Goal: Information Seeking & Learning: Learn about a topic

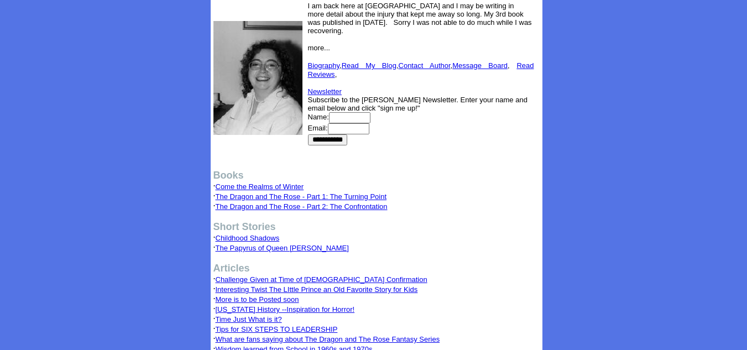
scroll to position [130, 0]
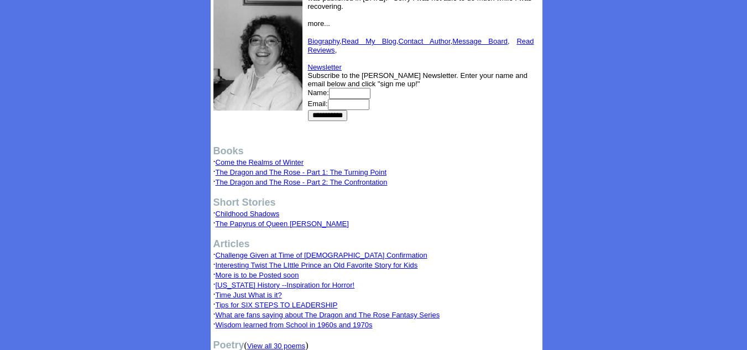
click at [283, 163] on link "Come the Realms of Winter" at bounding box center [260, 162] width 88 height 8
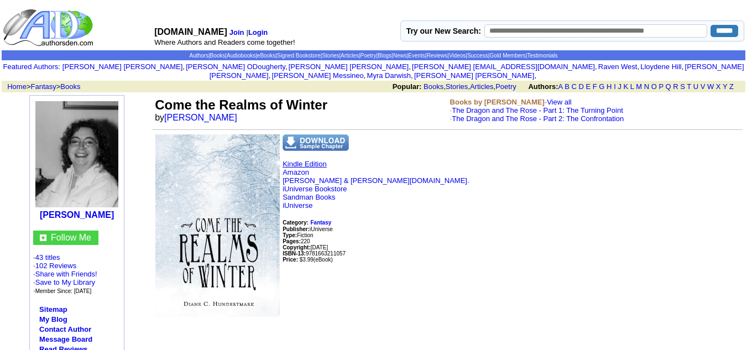
click at [303, 160] on link "Kindle Edition" at bounding box center [305, 164] width 44 height 8
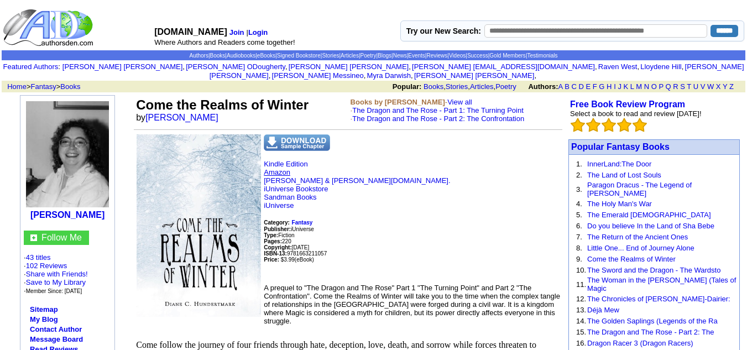
click at [267, 168] on link "Amazon" at bounding box center [277, 172] width 27 height 8
click at [282, 160] on link "Kindle Edition" at bounding box center [286, 164] width 44 height 8
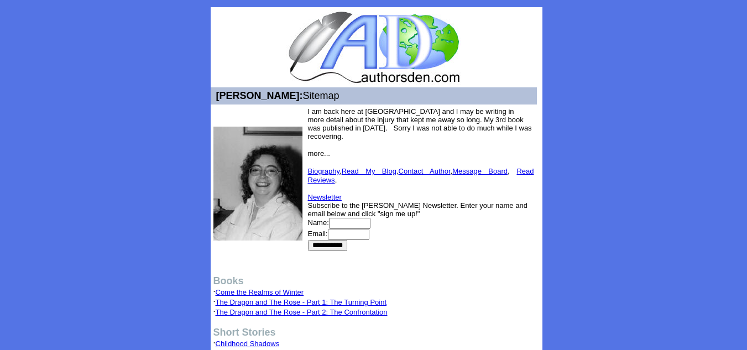
scroll to position [130, 0]
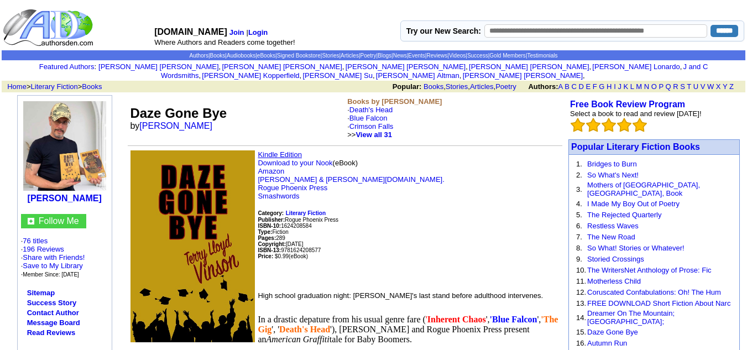
click at [285, 150] on link "Kindle Edition" at bounding box center [280, 154] width 44 height 8
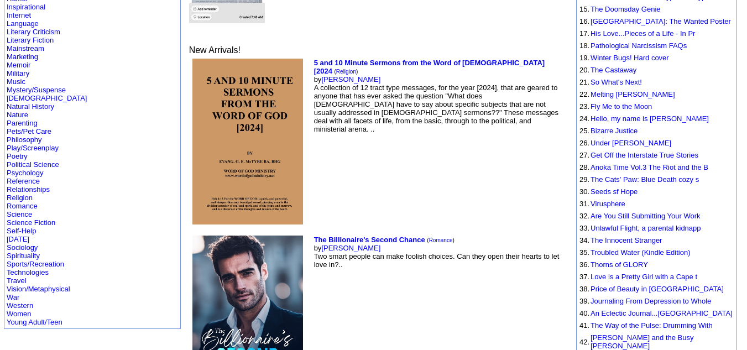
scroll to position [325, 0]
click at [32, 168] on link "Psychology" at bounding box center [25, 172] width 36 height 8
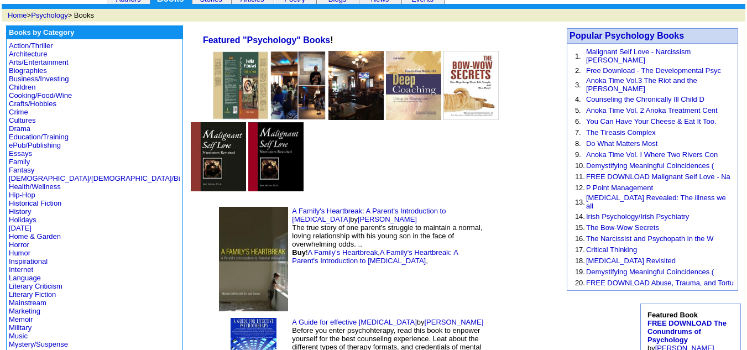
scroll to position [60, 0]
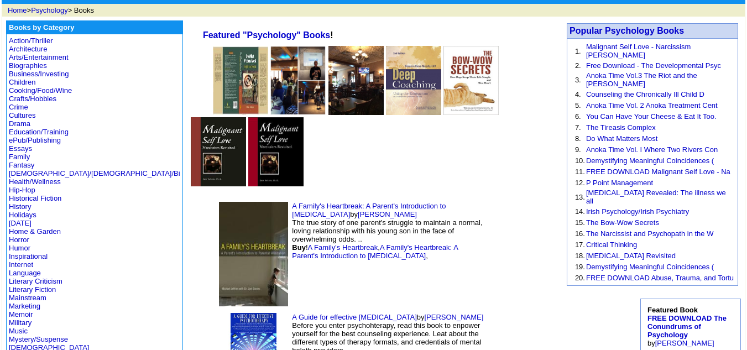
click at [219, 203] on img at bounding box center [253, 254] width 69 height 105
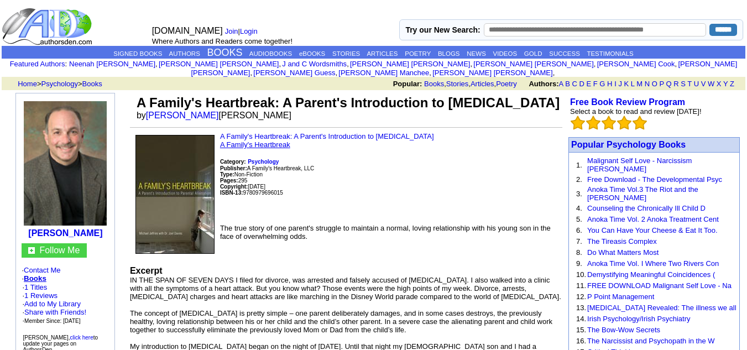
click at [264, 149] on link "A Family's Heartbreak" at bounding box center [255, 144] width 70 height 8
click at [295, 140] on link "A Family's Heartbreak: A Parent's Introduction to [MEDICAL_DATA]" at bounding box center [327, 136] width 214 height 8
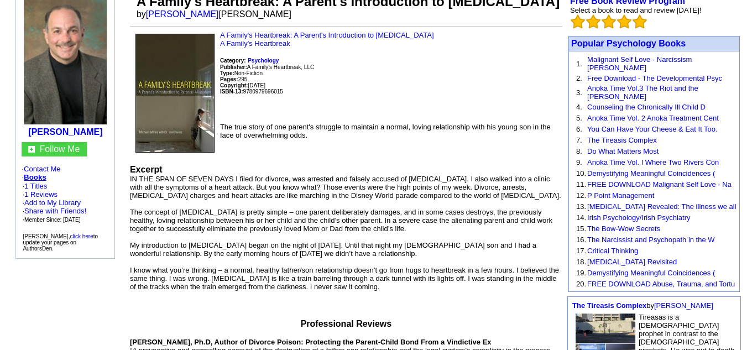
scroll to position [102, 0]
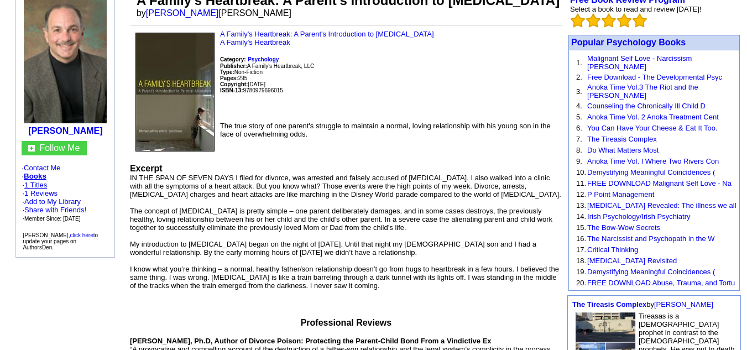
click at [41, 181] on link "1 Titles" at bounding box center [35, 185] width 23 height 8
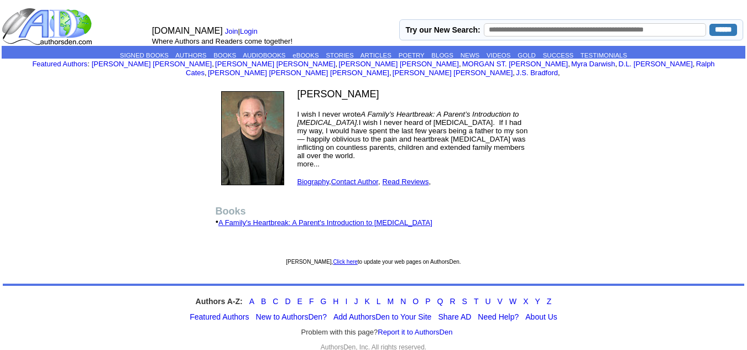
click at [333, 218] on link "A Family's Heartbreak: A Parent's Introduction to [MEDICAL_DATA]" at bounding box center [325, 222] width 214 height 8
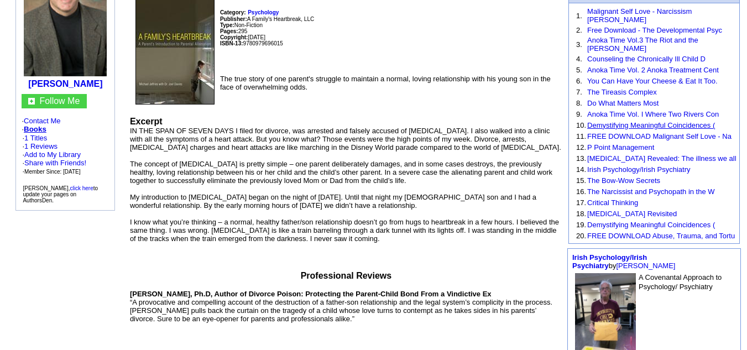
scroll to position [150, 0]
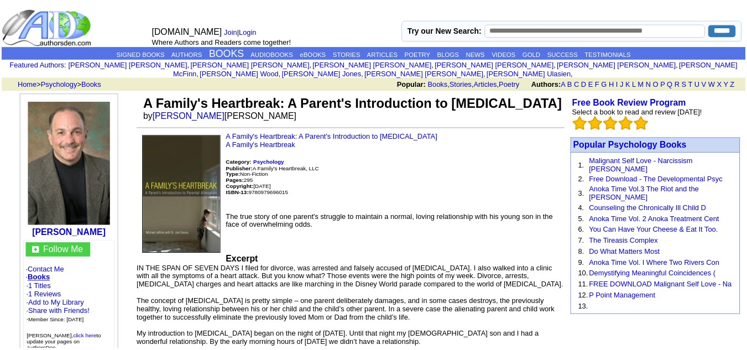
scroll to position [102, 0]
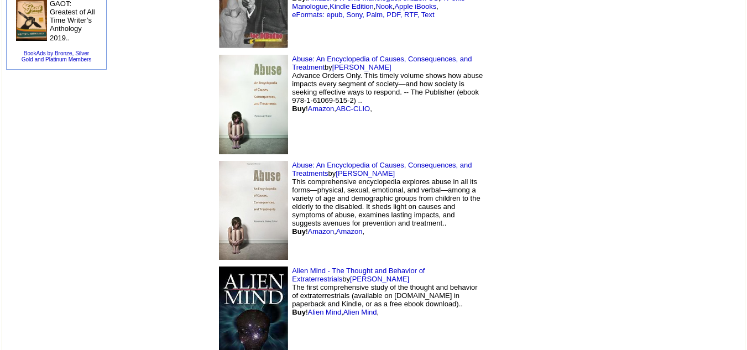
scroll to position [698, 0]
click at [219, 266] on img at bounding box center [253, 318] width 69 height 104
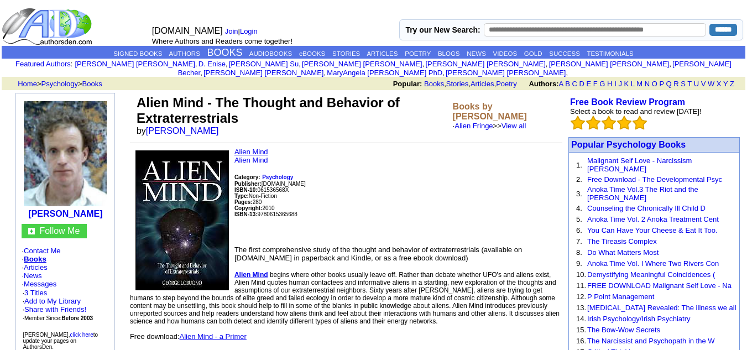
click at [239, 148] on link "Alien Mind" at bounding box center [251, 152] width 34 height 8
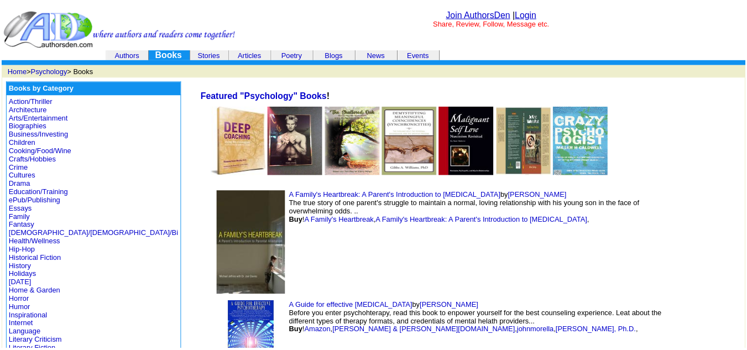
scroll to position [706, 0]
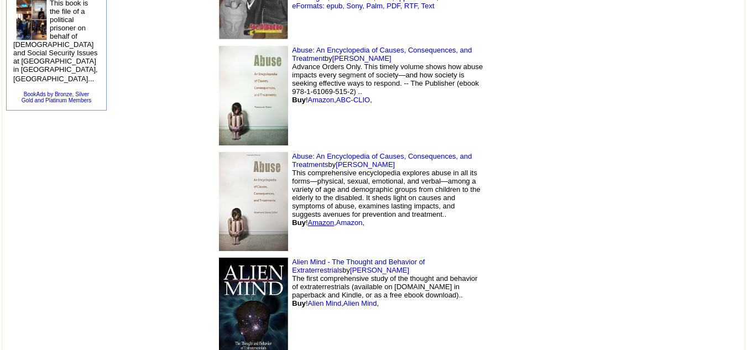
click at [308, 218] on link "Amazon" at bounding box center [321, 222] width 27 height 8
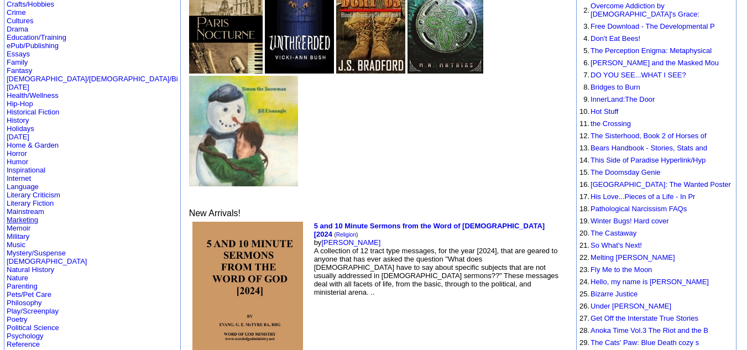
scroll to position [161, 0]
click at [22, 67] on link "Fantasy" at bounding box center [19, 71] width 25 height 8
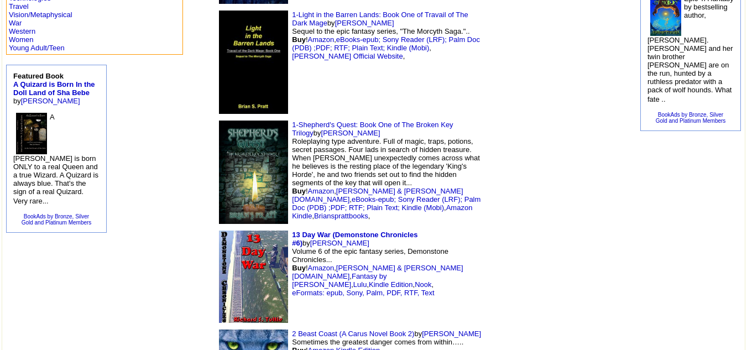
scroll to position [584, 0]
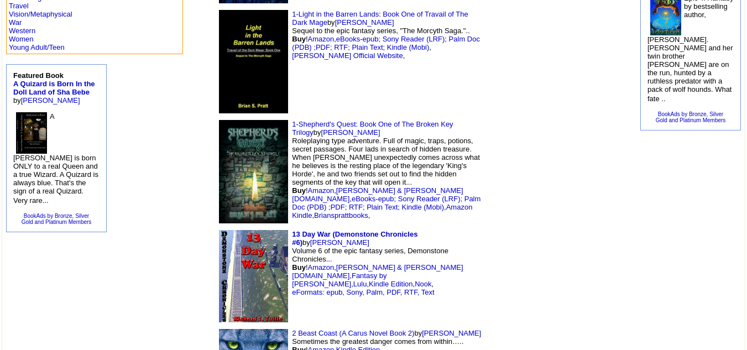
click at [219, 230] on img at bounding box center [253, 276] width 69 height 92
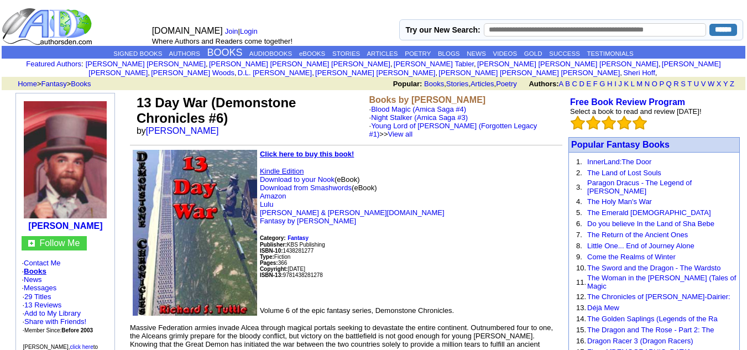
click at [284, 167] on link "Kindle Edition" at bounding box center [282, 171] width 44 height 8
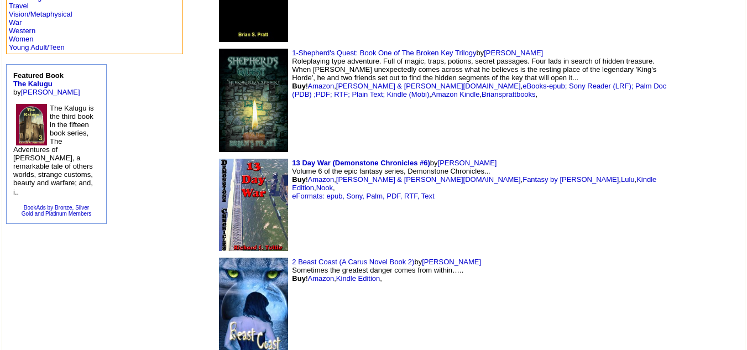
scroll to position [584, 0]
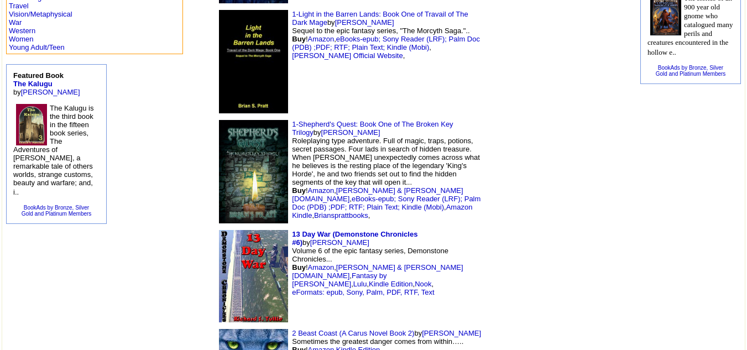
click at [219, 120] on img at bounding box center [253, 171] width 69 height 103
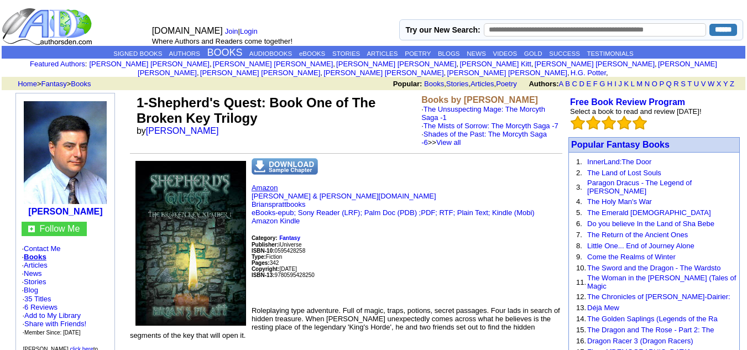
click at [268, 184] on link "Amazon" at bounding box center [265, 188] width 27 height 8
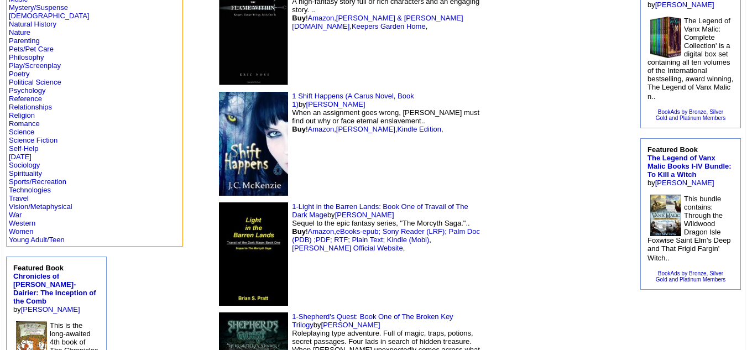
scroll to position [391, 0]
click at [308, 126] on link "Amazon" at bounding box center [321, 130] width 27 height 8
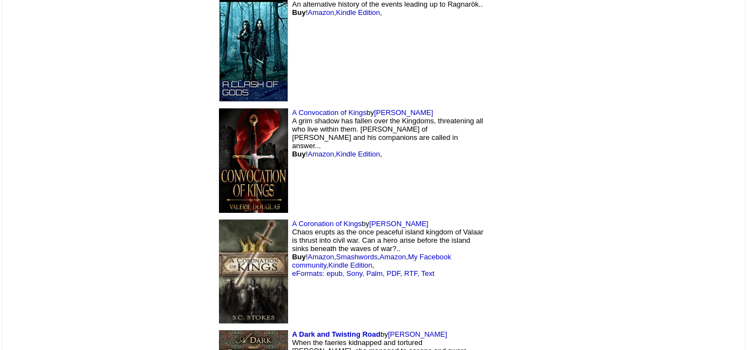
scroll to position [2150, 0]
click at [308, 150] on link "Amazon" at bounding box center [321, 154] width 27 height 8
click at [336, 150] on link "Kindle Edition" at bounding box center [358, 154] width 44 height 8
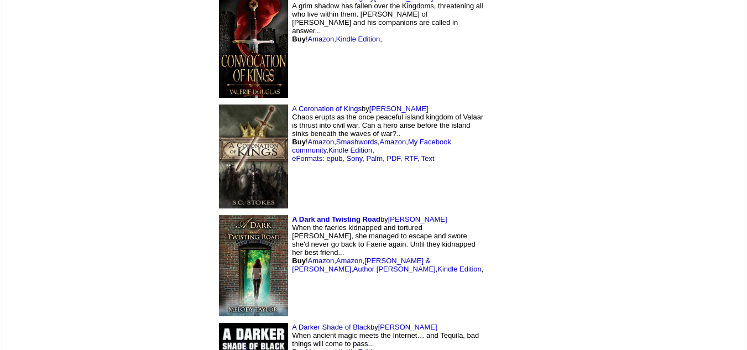
scroll to position [2266, 0]
click at [219, 215] on img at bounding box center [253, 266] width 69 height 102
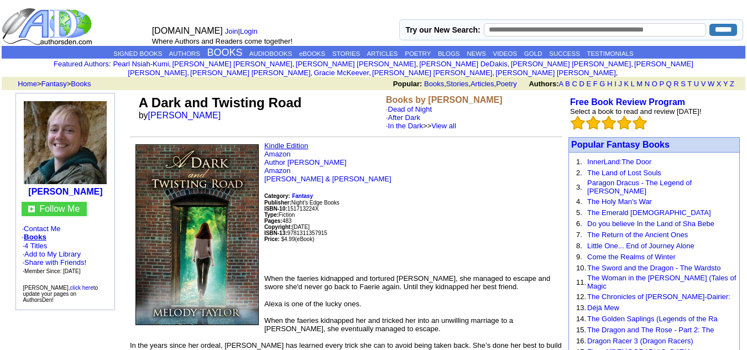
click at [299, 142] on link "Kindle Edition" at bounding box center [286, 146] width 44 height 8
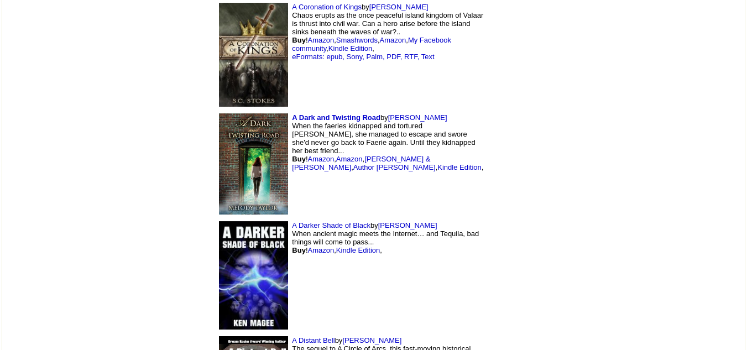
scroll to position [2368, 0]
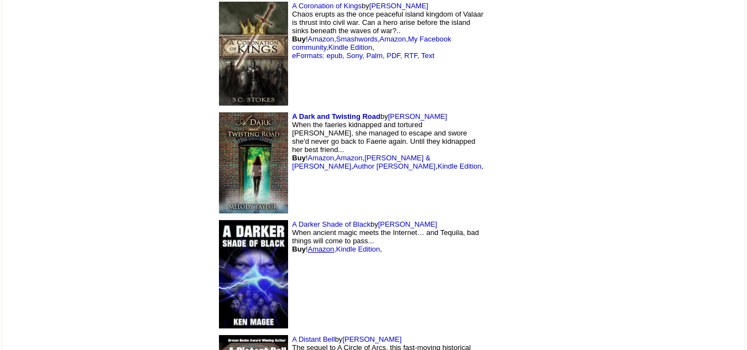
click at [308, 245] on link "Amazon" at bounding box center [321, 249] width 27 height 8
click at [336, 245] on link "Kindle Edition" at bounding box center [358, 249] width 44 height 8
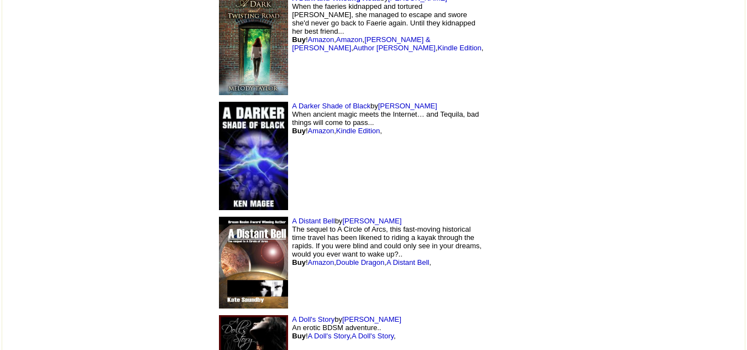
scroll to position [2486, 0]
click at [308, 259] on link "Amazon" at bounding box center [321, 263] width 27 height 8
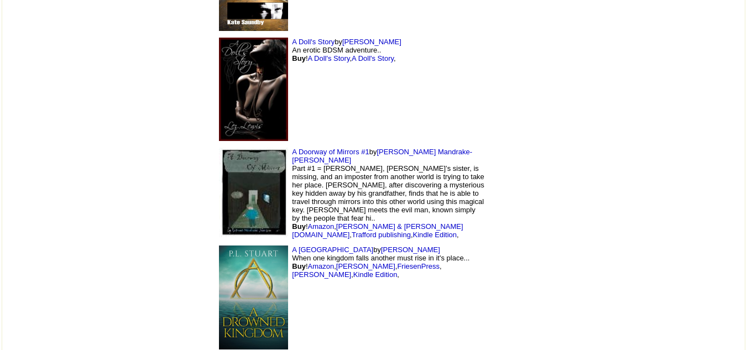
scroll to position [2765, 0]
click at [308, 222] on link "Amazon" at bounding box center [321, 226] width 27 height 8
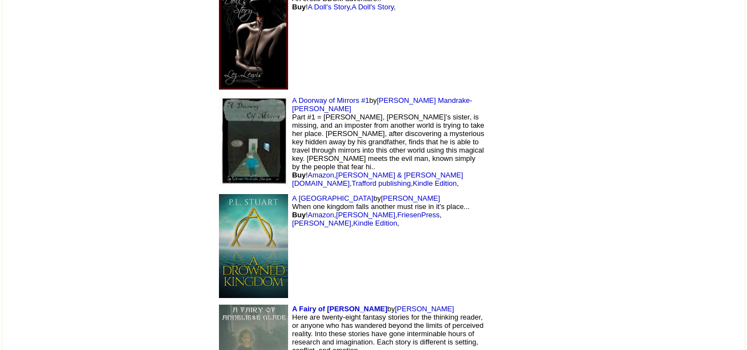
scroll to position [2821, 0]
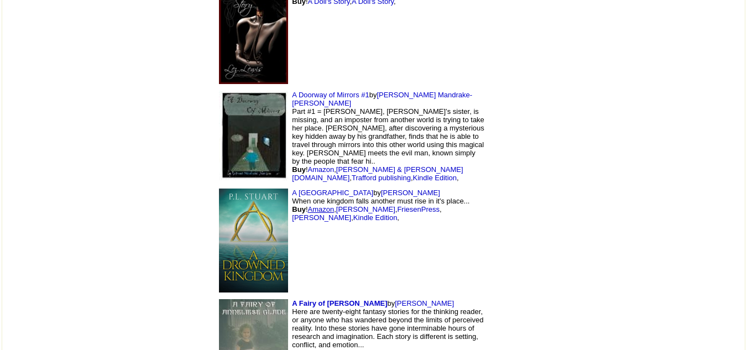
click at [308, 205] on link "Amazon" at bounding box center [321, 209] width 27 height 8
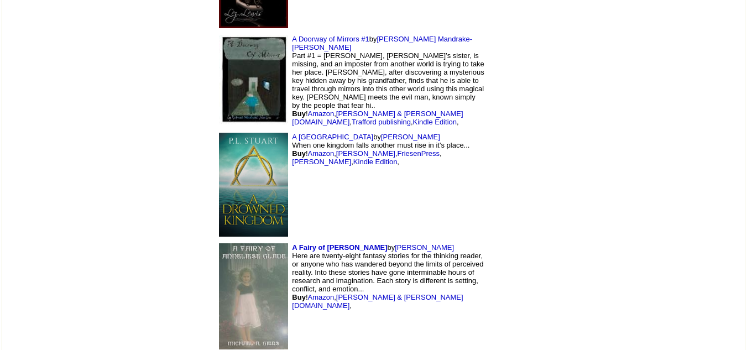
scroll to position [2878, 0]
click at [219, 243] on img at bounding box center [253, 296] width 69 height 106
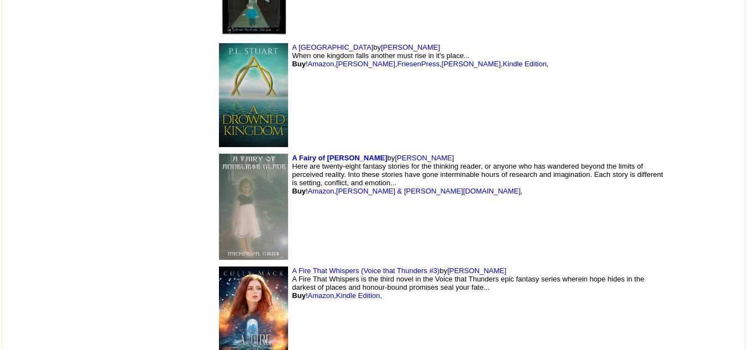
scroll to position [2878, 0]
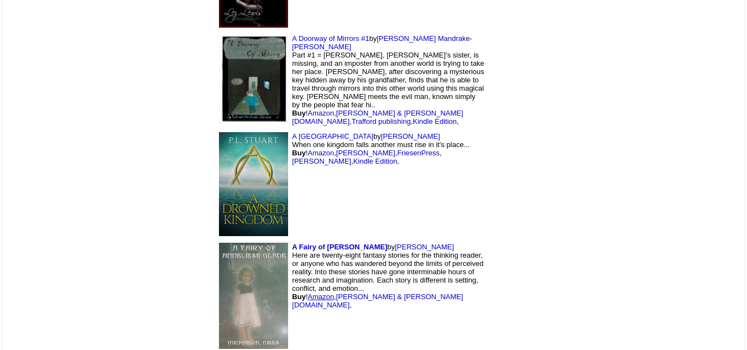
click at [308, 293] on link "Amazon" at bounding box center [321, 297] width 27 height 8
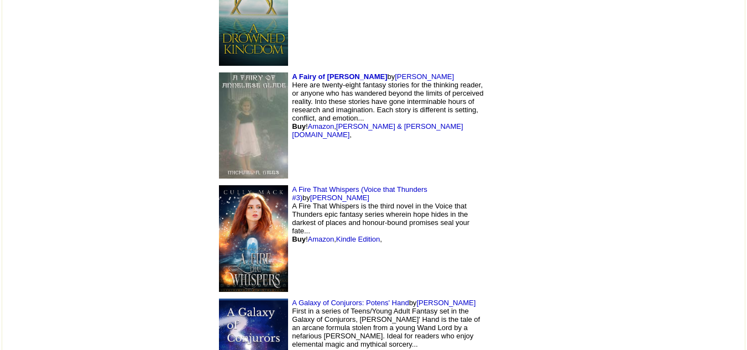
scroll to position [3048, 0]
click at [308, 234] on link "Amazon" at bounding box center [321, 238] width 27 height 8
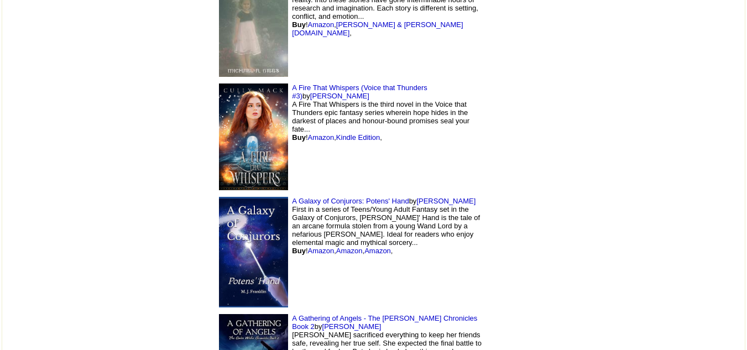
scroll to position [3152, 0]
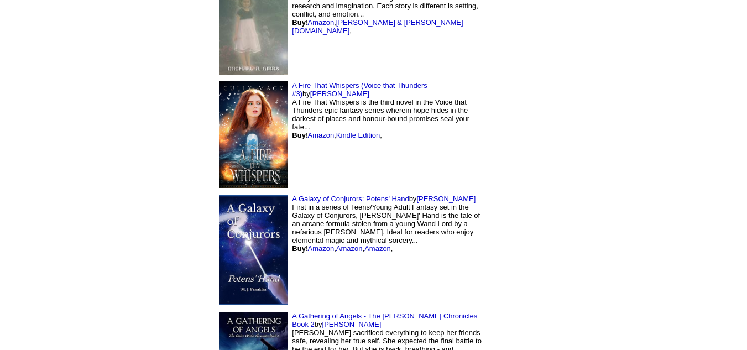
click at [308, 244] on link "Amazon" at bounding box center [321, 248] width 27 height 8
click at [336, 244] on link "Amazon" at bounding box center [349, 248] width 27 height 8
click at [364, 244] on link "Amazon" at bounding box center [377, 248] width 27 height 8
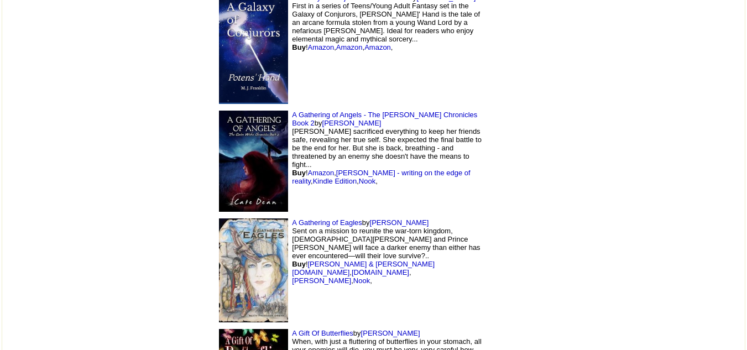
scroll to position [3355, 0]
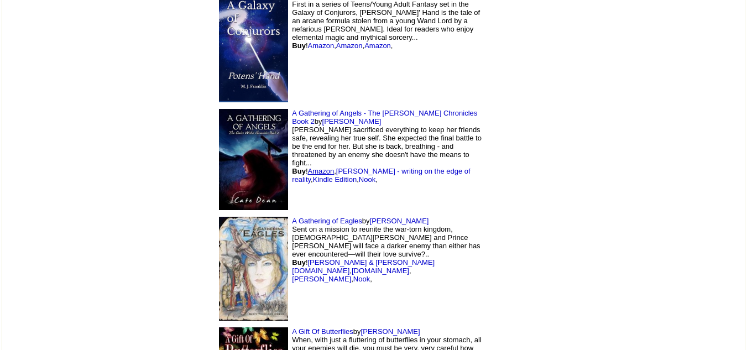
click at [308, 167] on link "Amazon" at bounding box center [321, 171] width 27 height 8
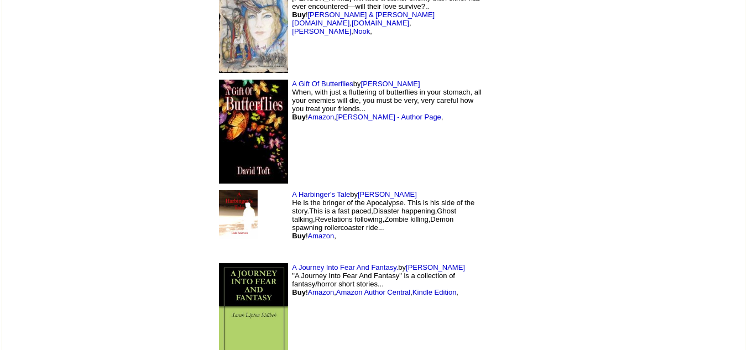
scroll to position [3603, 0]
click at [308, 231] on link "Amazon" at bounding box center [321, 235] width 27 height 8
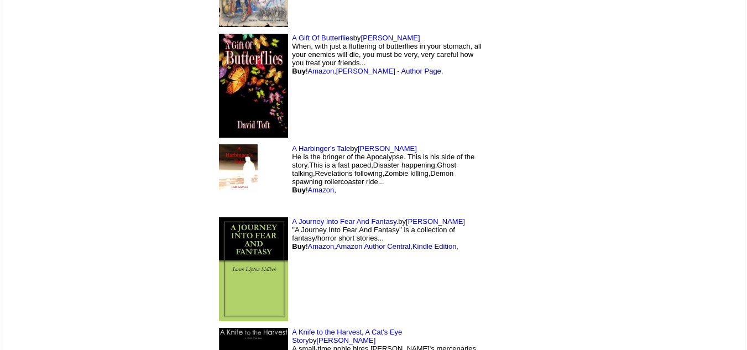
scroll to position [3649, 0]
click at [308, 242] on link "Amazon" at bounding box center [321, 246] width 27 height 8
click at [412, 242] on link "Kindle Edition" at bounding box center [434, 246] width 44 height 8
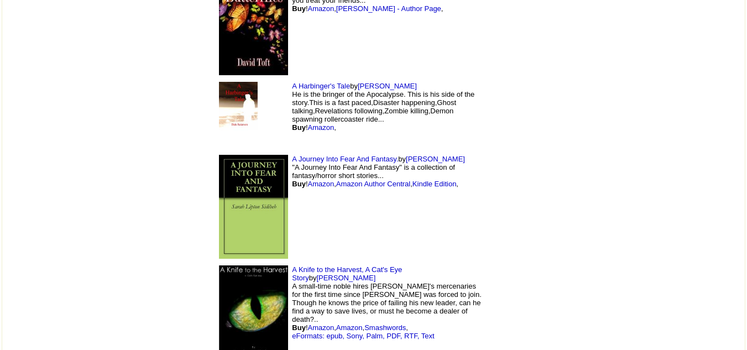
scroll to position [3713, 0]
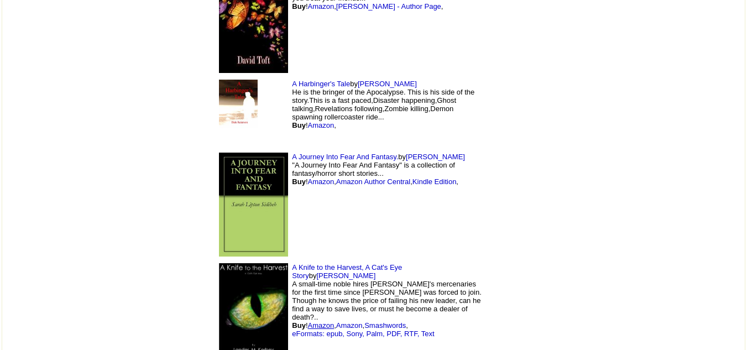
click at [308, 321] on link "Amazon" at bounding box center [321, 325] width 27 height 8
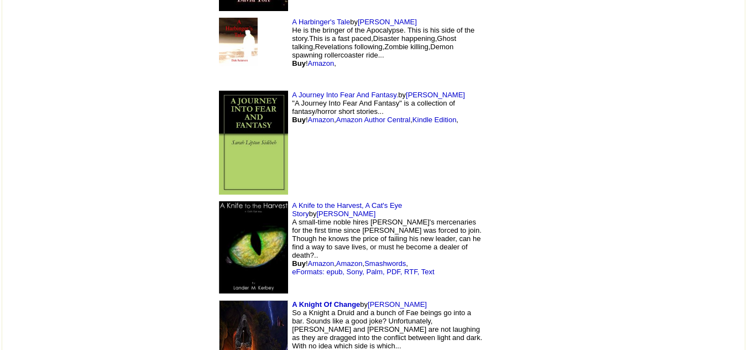
scroll to position [3777, 0]
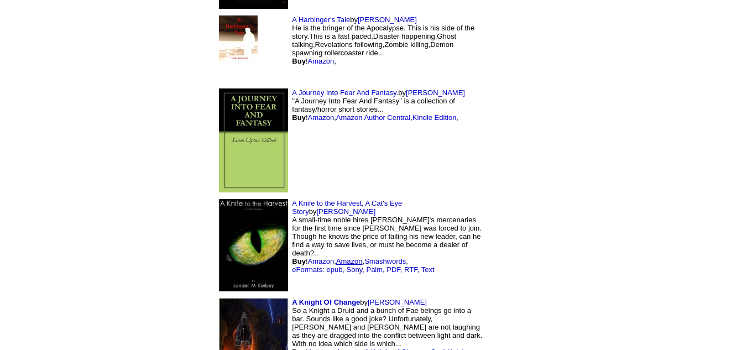
click at [336, 257] on link "Amazon" at bounding box center [349, 261] width 27 height 8
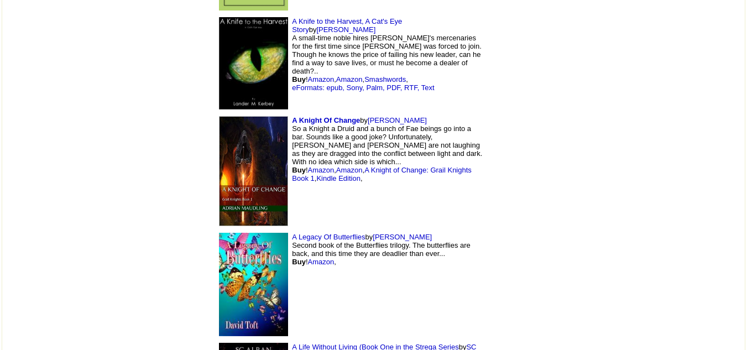
scroll to position [3960, 0]
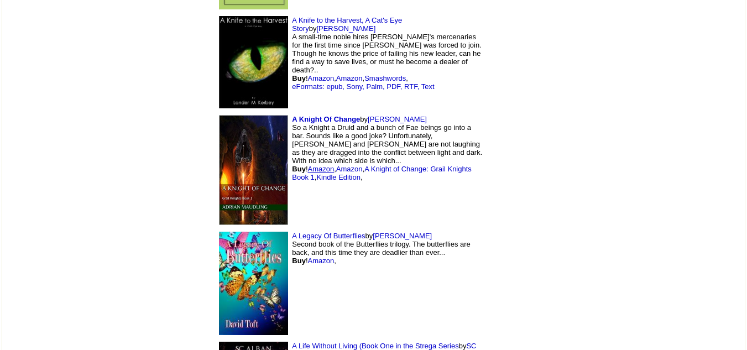
click at [308, 165] on link "Amazon" at bounding box center [321, 169] width 27 height 8
click at [308, 257] on link "Amazon" at bounding box center [321, 261] width 27 height 8
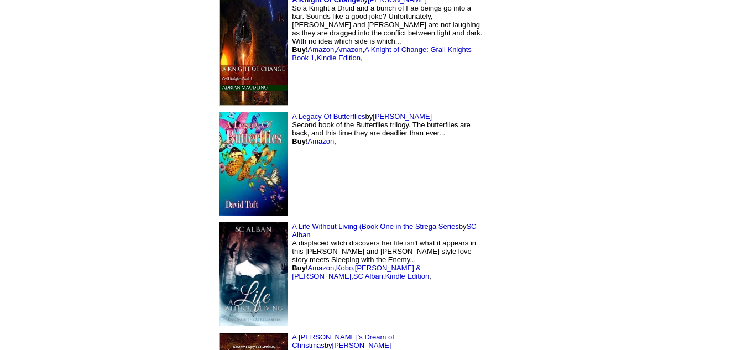
scroll to position [4080, 0]
click at [308, 263] on link "Amazon" at bounding box center [321, 267] width 27 height 8
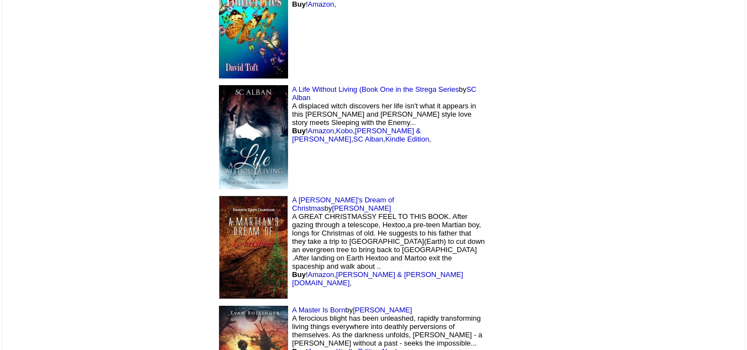
scroll to position [4217, 0]
click at [308, 270] on link "Amazon" at bounding box center [321, 274] width 27 height 8
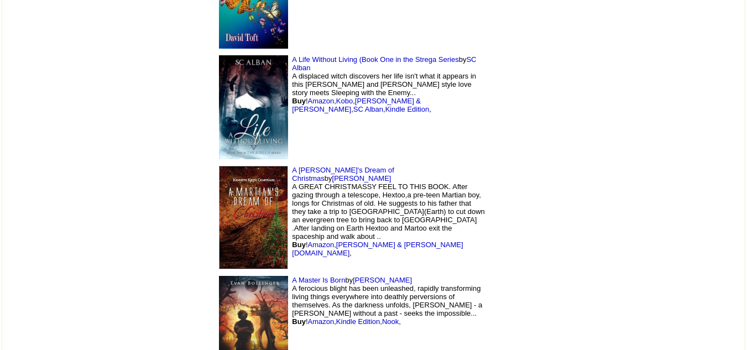
scroll to position [4249, 0]
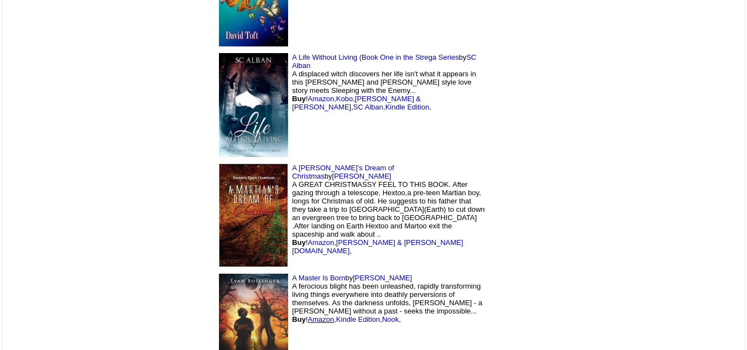
click at [308, 315] on link "Amazon" at bounding box center [321, 319] width 27 height 8
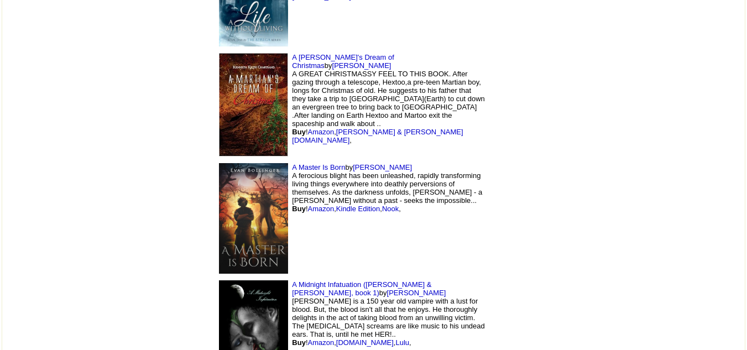
scroll to position [4360, 0]
click at [308, 338] on link "Amazon" at bounding box center [321, 342] width 27 height 8
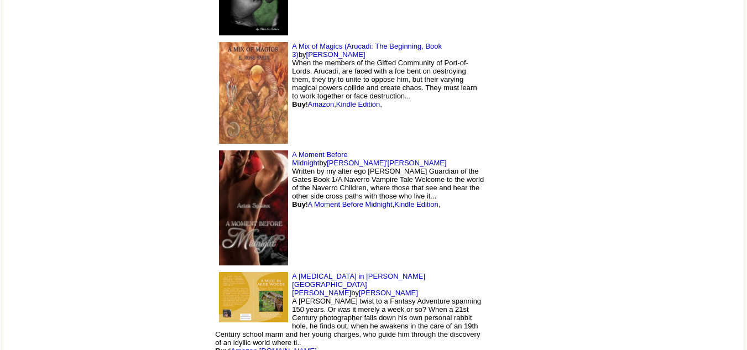
scroll to position [4713, 0]
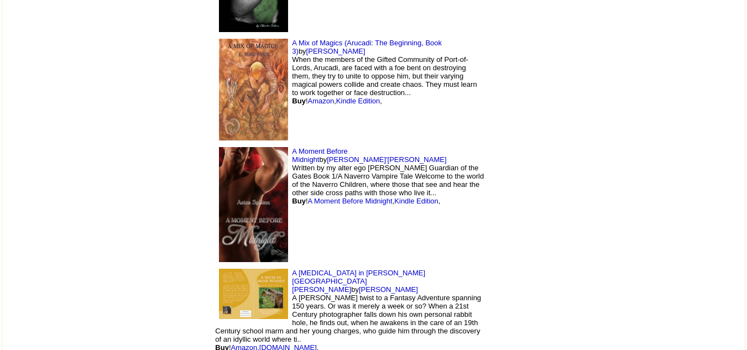
click at [251, 343] on link "Amazon" at bounding box center [244, 347] width 27 height 8
click at [394, 197] on link "Kindle Edition" at bounding box center [416, 201] width 44 height 8
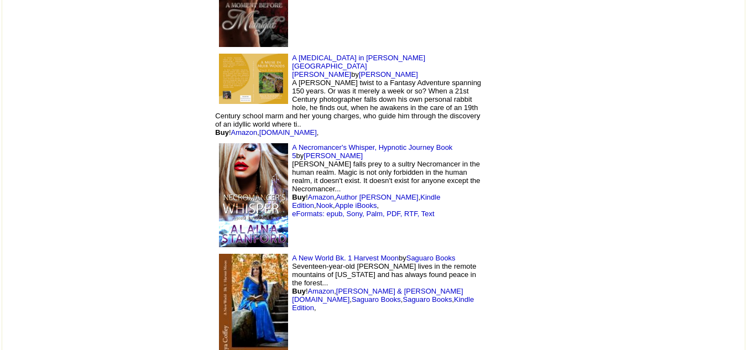
scroll to position [4930, 0]
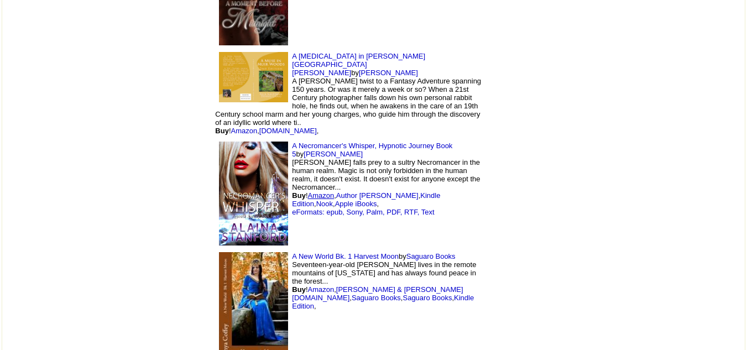
click at [308, 191] on link "Amazon" at bounding box center [321, 195] width 27 height 8
